Goal: Task Accomplishment & Management: Use online tool/utility

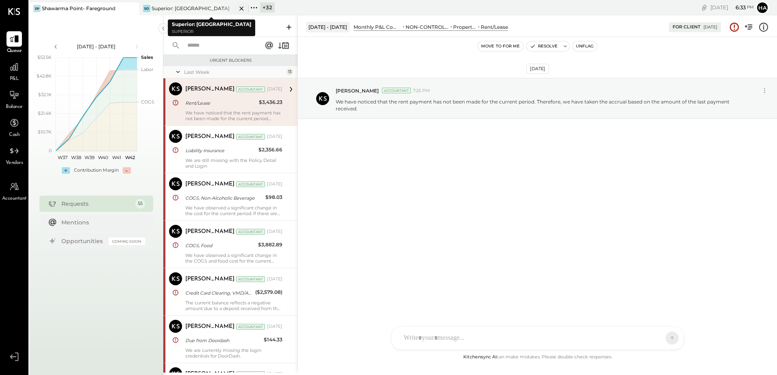
click at [178, 9] on div "Superior: [GEOGRAPHIC_DATA]" at bounding box center [191, 8] width 78 height 7
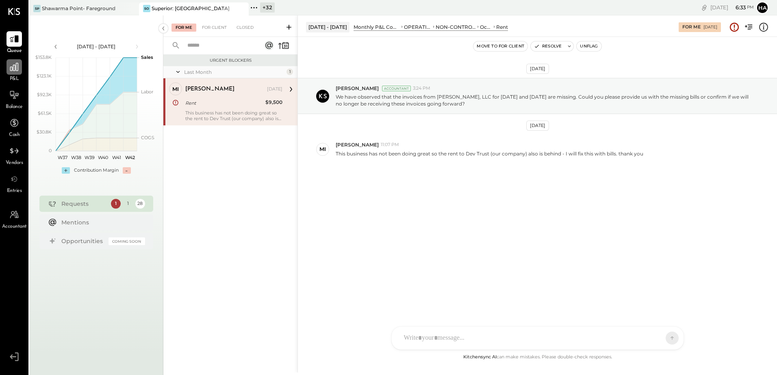
click at [15, 70] on icon at bounding box center [14, 67] width 11 height 11
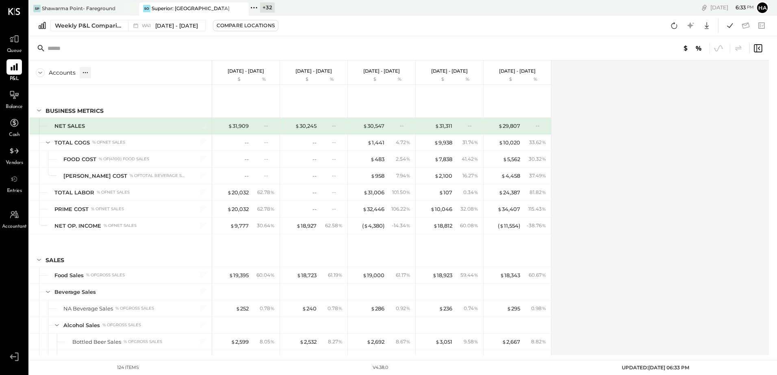
click at [87, 26] on div "Weekly P&L Comparison" at bounding box center [89, 26] width 68 height 8
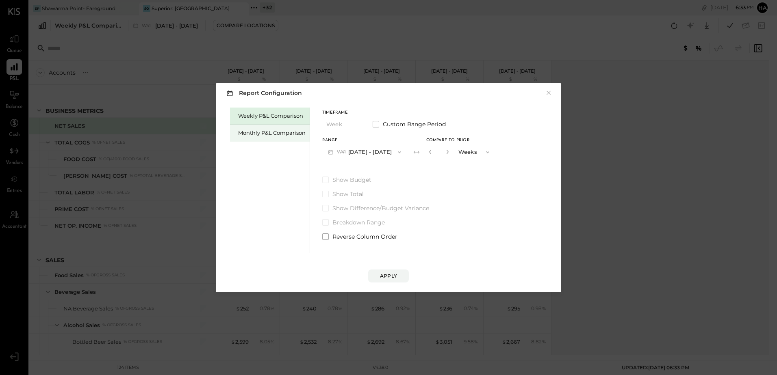
click at [254, 136] on div "Monthly P&L Comparison" at bounding box center [271, 133] width 67 height 8
click at [421, 152] on div "Compare" at bounding box center [432, 153] width 26 height 7
click at [445, 151] on icon "button" at bounding box center [447, 152] width 5 height 5
type input "*"
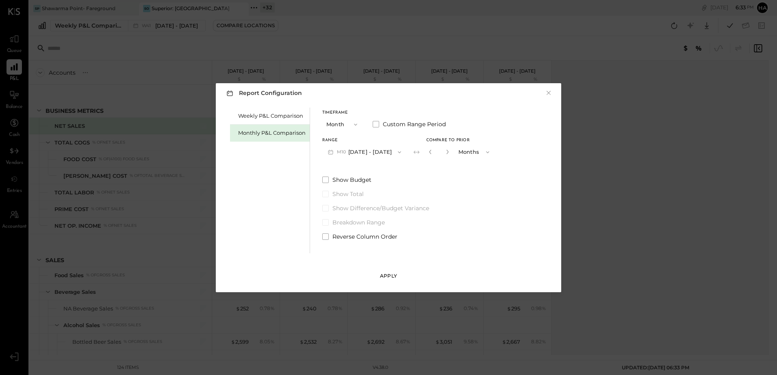
click at [391, 277] on div "Apply" at bounding box center [388, 276] width 17 height 7
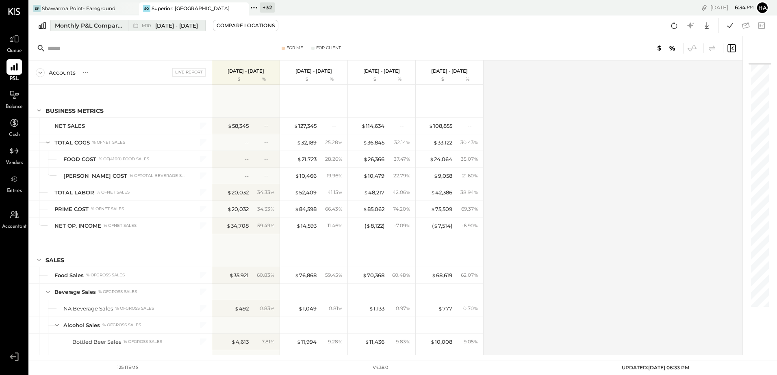
click at [161, 28] on span "[DATE] - [DATE]" at bounding box center [176, 26] width 43 height 8
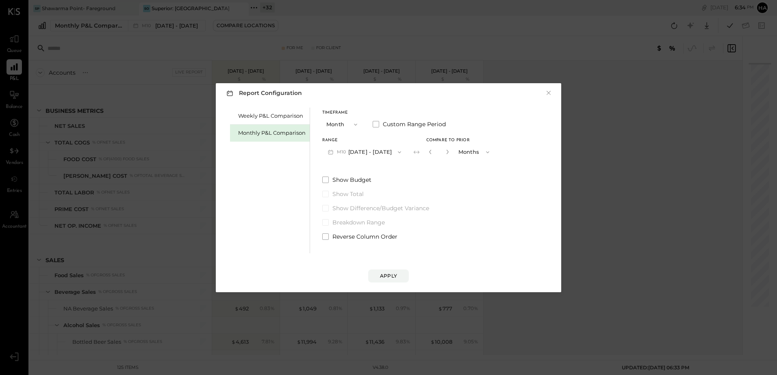
click at [359, 155] on button "M10 [DATE] - [DATE]" at bounding box center [364, 152] width 85 height 15
click at [338, 126] on button "Month" at bounding box center [342, 124] width 41 height 15
click at [338, 126] on span "Month" at bounding box center [337, 124] width 16 height 5
click at [338, 126] on button "Month" at bounding box center [342, 124] width 41 height 15
click at [339, 168] on span "Year" at bounding box center [334, 167] width 11 height 5
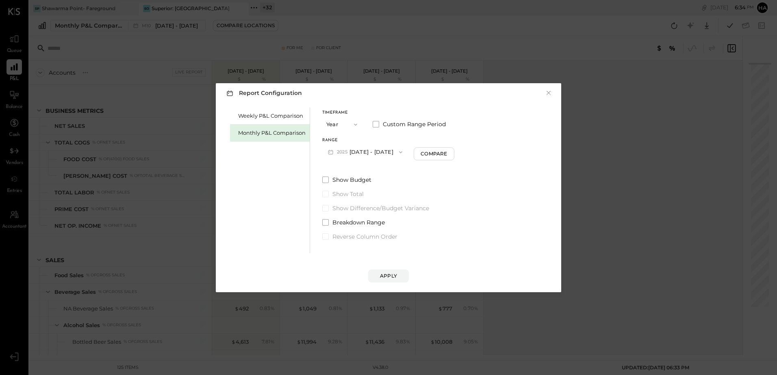
click at [346, 121] on button "Year" at bounding box center [342, 124] width 41 height 15
click at [349, 140] on span "Quarter" at bounding box center [339, 138] width 20 height 5
click at [380, 151] on button "Q4 [DATE] - [DATE]" at bounding box center [363, 152] width 82 height 15
click at [377, 151] on span "[DATE] - [DATE]" at bounding box center [357, 153] width 39 height 7
click at [391, 274] on div "Apply" at bounding box center [388, 276] width 17 height 7
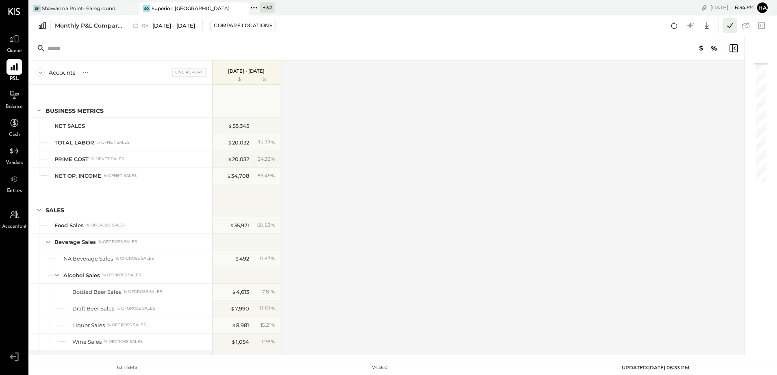
click at [726, 26] on icon at bounding box center [729, 25] width 11 height 11
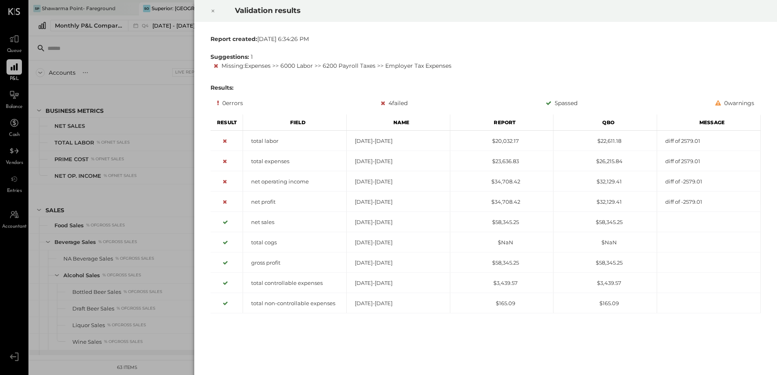
click at [211, 11] on icon at bounding box center [212, 11] width 5 height 10
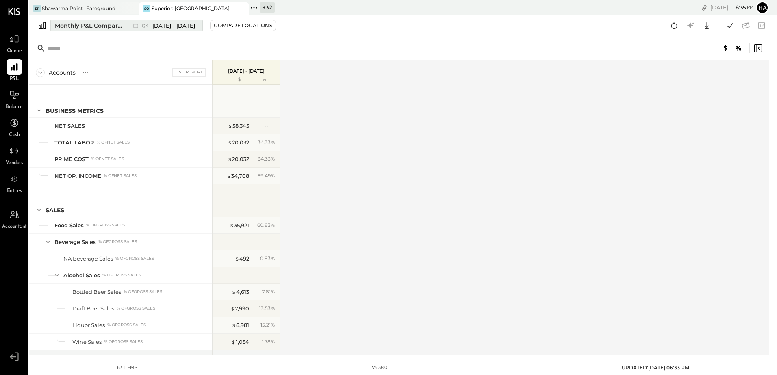
click at [90, 26] on div "Monthly P&L Comparison" at bounding box center [89, 26] width 68 height 8
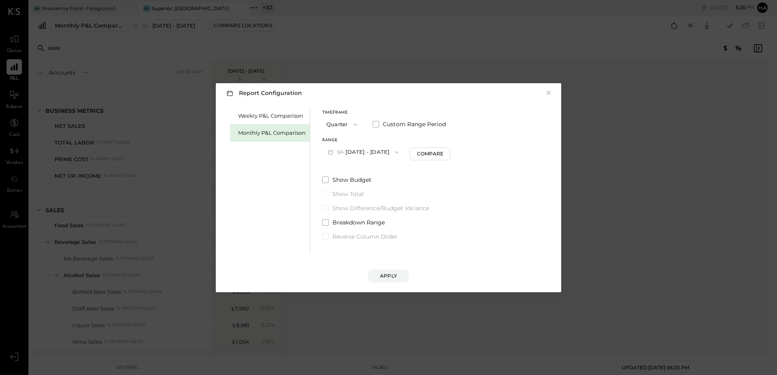
click at [343, 125] on button "Quarter" at bounding box center [342, 124] width 41 height 15
click at [343, 127] on div "Month" at bounding box center [343, 124] width 40 height 15
click at [425, 155] on div "Compare" at bounding box center [432, 153] width 26 height 7
click at [428, 154] on icon "button" at bounding box center [430, 152] width 5 height 5
click at [396, 278] on div "Apply" at bounding box center [388, 276] width 17 height 7
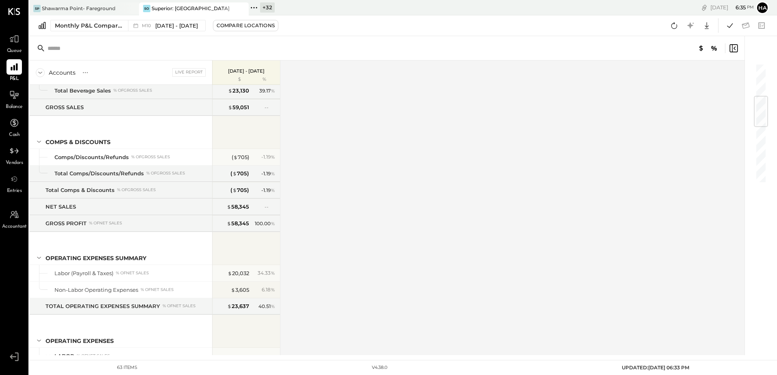
scroll to position [609, 0]
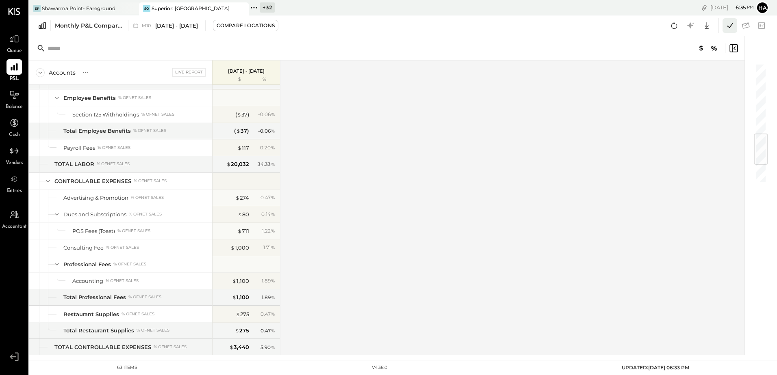
click at [726, 26] on icon at bounding box center [729, 25] width 11 height 11
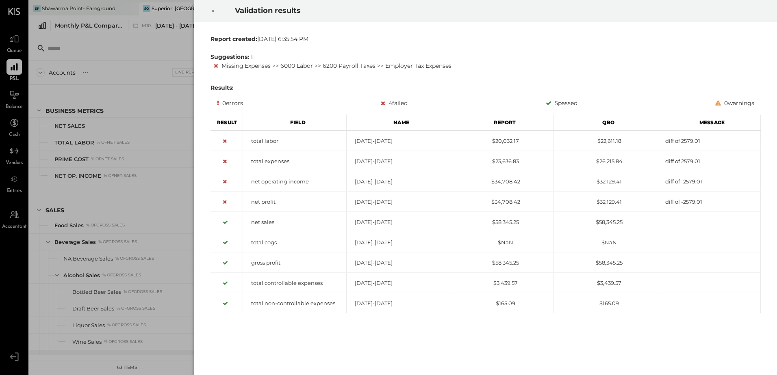
click at [212, 10] on icon at bounding box center [213, 11] width 3 height 3
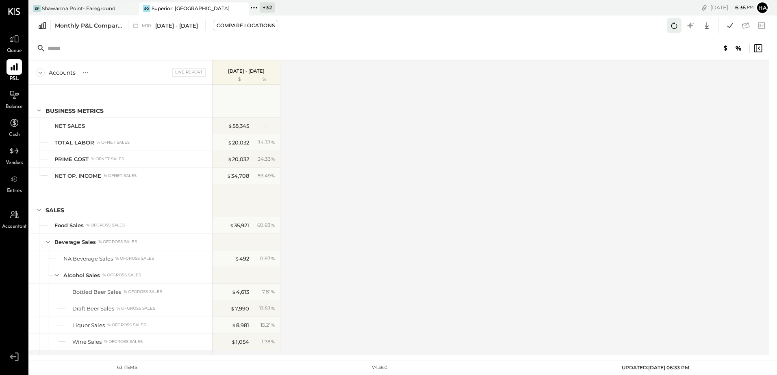
click at [676, 26] on icon at bounding box center [674, 25] width 11 height 11
click at [674, 26] on icon at bounding box center [674, 25] width 11 height 11
click at [671, 24] on icon at bounding box center [674, 25] width 11 height 11
click at [674, 24] on icon at bounding box center [674, 25] width 6 height 7
click at [733, 26] on icon at bounding box center [729, 25] width 11 height 11
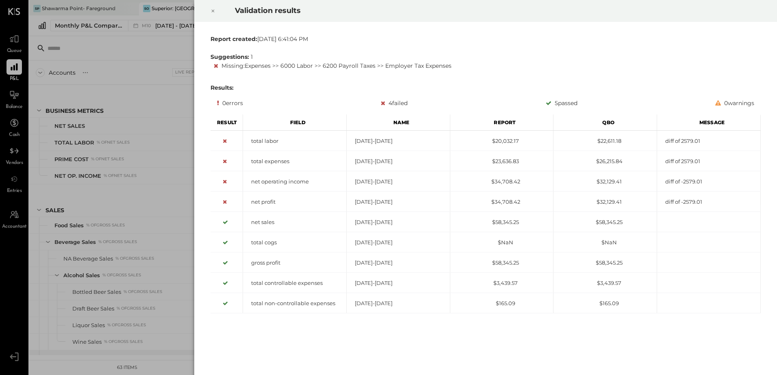
click at [215, 12] on icon at bounding box center [212, 11] width 5 height 10
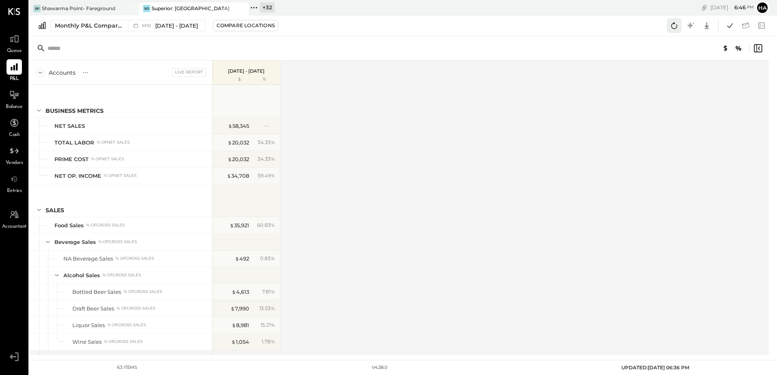
click at [675, 28] on icon at bounding box center [674, 25] width 11 height 11
click at [730, 24] on icon at bounding box center [729, 25] width 11 height 11
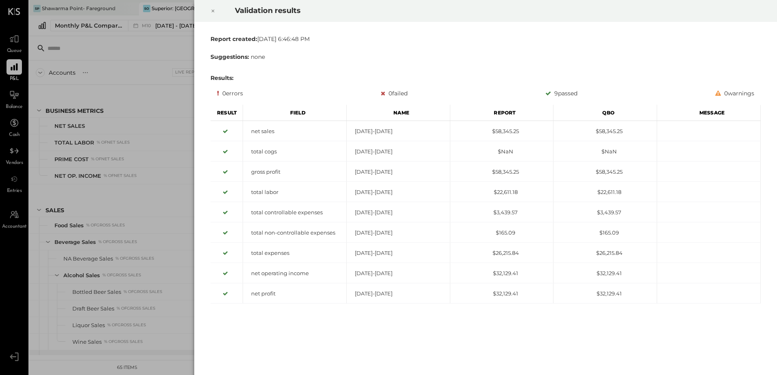
click at [212, 12] on icon at bounding box center [212, 11] width 5 height 10
